Goal: Task Accomplishment & Management: Use online tool/utility

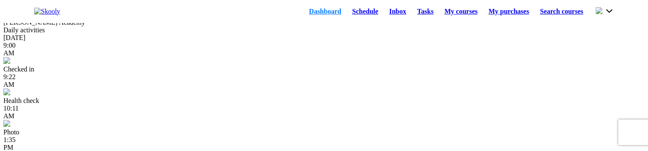
click at [356, 17] on link "Schedule" at bounding box center [365, 12] width 37 height 12
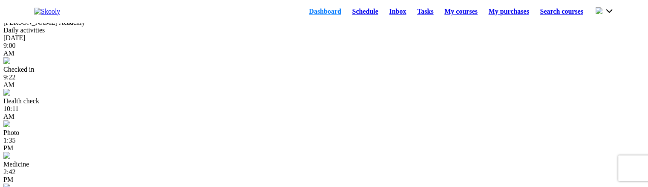
click at [347, 16] on link "Schedule" at bounding box center [365, 12] width 37 height 12
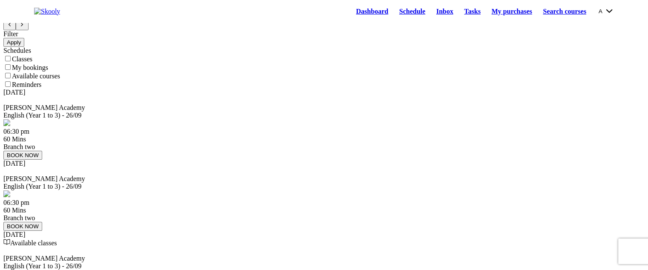
click at [42, 63] on button "BOOK NOW" at bounding box center [22, 155] width 39 height 9
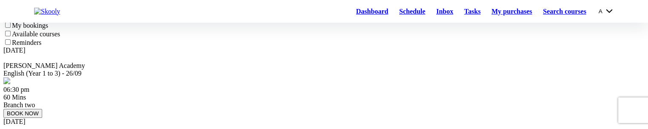
scroll to position [43, 0]
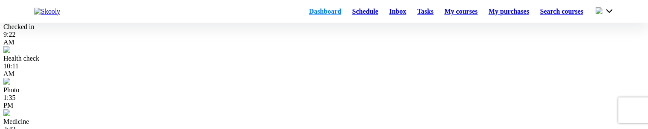
click at [347, 14] on link "Schedule" at bounding box center [365, 12] width 37 height 12
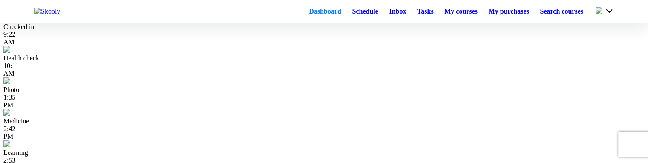
click at [347, 15] on link "Schedule" at bounding box center [365, 12] width 37 height 12
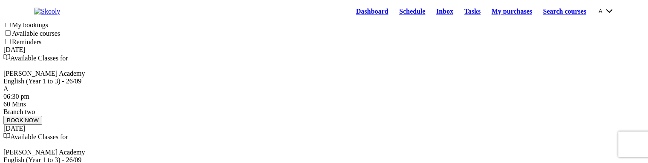
click at [351, 17] on link "Dashboard" at bounding box center [372, 12] width 43 height 12
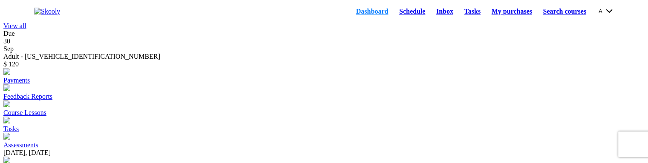
click at [394, 12] on link "Schedule" at bounding box center [412, 12] width 37 height 12
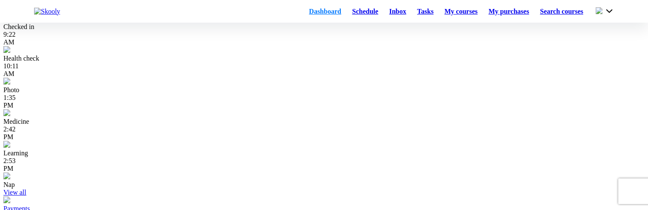
click at [347, 14] on link "Schedule" at bounding box center [365, 12] width 37 height 12
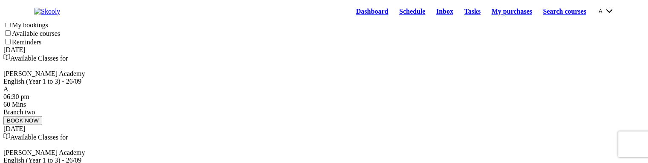
click at [351, 17] on link "Dashboard" at bounding box center [372, 12] width 43 height 12
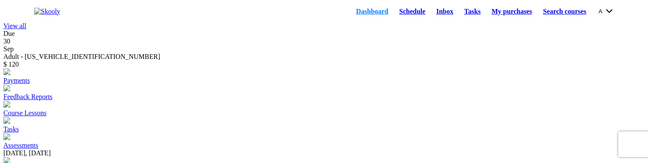
click at [404, 17] on link "Schedule" at bounding box center [412, 12] width 37 height 12
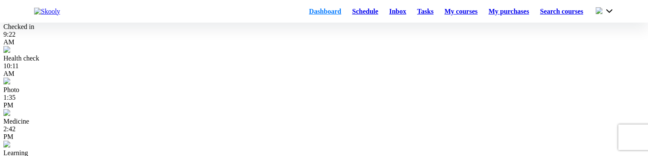
click at [347, 17] on link "Schedule" at bounding box center [365, 12] width 37 height 12
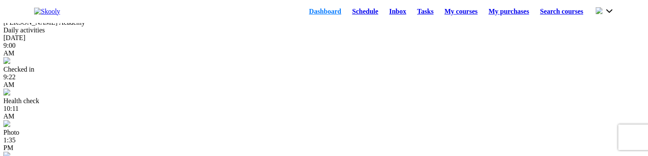
click at [355, 17] on link "Schedule" at bounding box center [365, 12] width 37 height 12
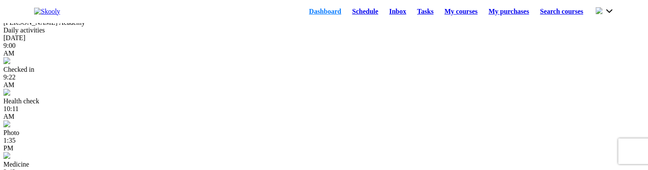
click at [347, 14] on link "Schedule" at bounding box center [365, 12] width 37 height 12
click at [347, 17] on link "Schedule" at bounding box center [365, 12] width 37 height 12
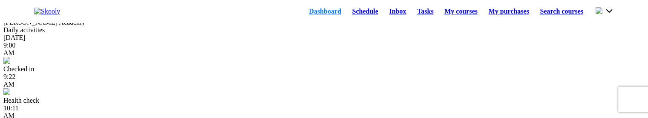
click at [347, 14] on link "Schedule" at bounding box center [365, 12] width 37 height 12
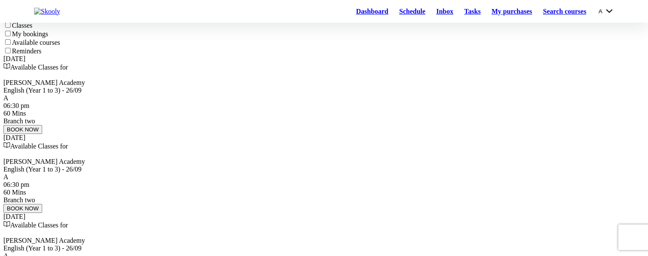
scroll to position [14, 0]
